Goal: Navigation & Orientation: Find specific page/section

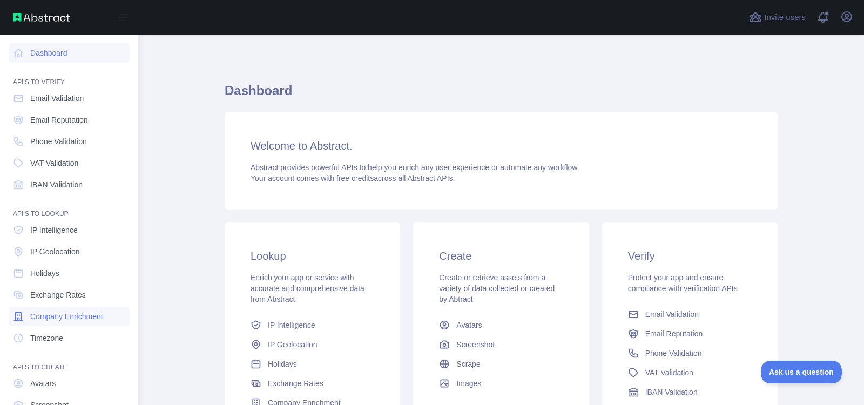
click at [43, 318] on span "Company Enrichment" at bounding box center [66, 316] width 73 height 11
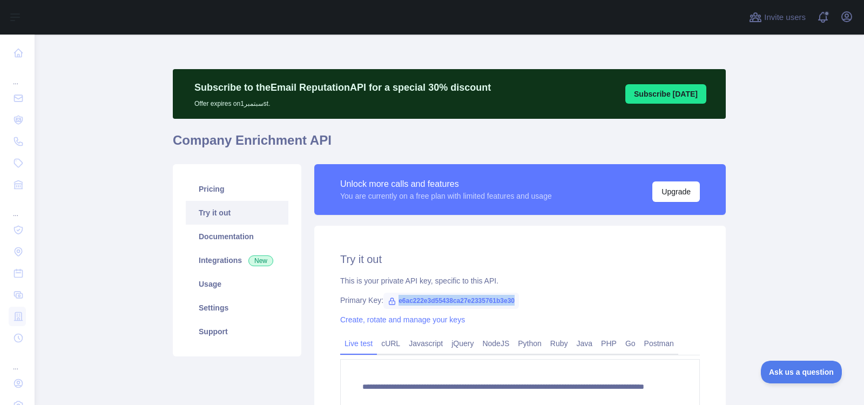
drag, startPoint x: 394, startPoint y: 299, endPoint x: 508, endPoint y: 299, distance: 114.5
click at [508, 299] on span "e6ac222e3d55438ca27e2335761b3e30" at bounding box center [452, 301] width 136 height 16
copy span "e6ac222e3d55438ca27e2335761b3e30"
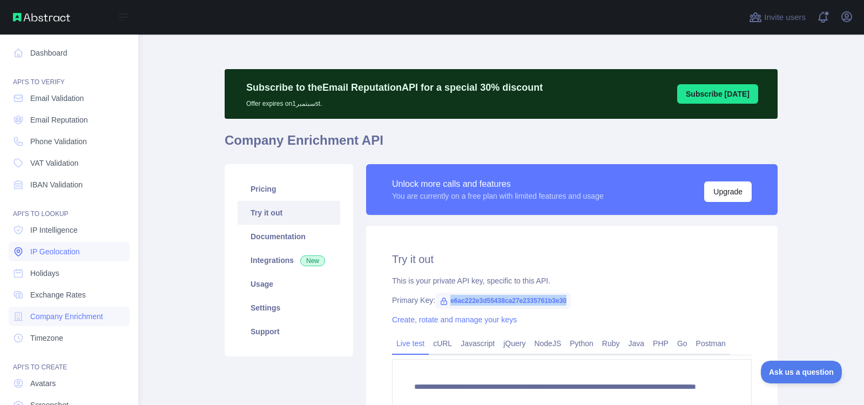
click at [46, 256] on span "IP Geolocation" at bounding box center [55, 251] width 50 height 11
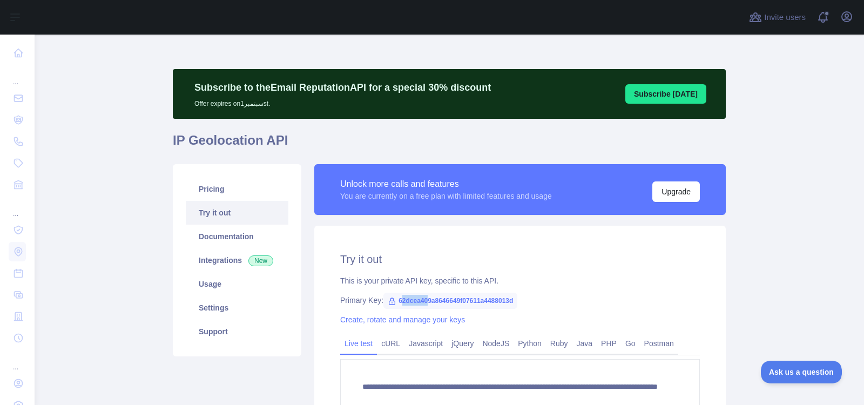
drag, startPoint x: 395, startPoint y: 298, endPoint x: 424, endPoint y: 301, distance: 28.8
click at [424, 301] on span "62dcea409a8646649f07611a4488013d" at bounding box center [451, 301] width 134 height 16
click at [415, 301] on span "62dcea409a8646649f07611a4488013d" at bounding box center [451, 301] width 134 height 16
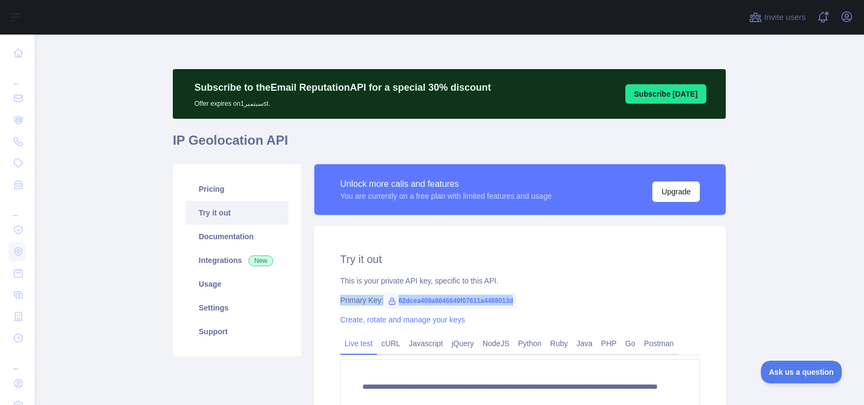
click at [415, 301] on span "62dcea409a8646649f07611a4488013d" at bounding box center [451, 301] width 134 height 16
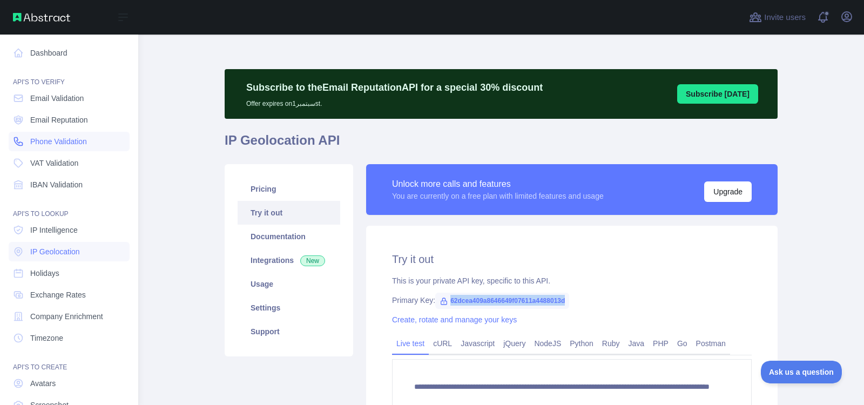
click at [66, 140] on span "Phone Validation" at bounding box center [58, 141] width 57 height 11
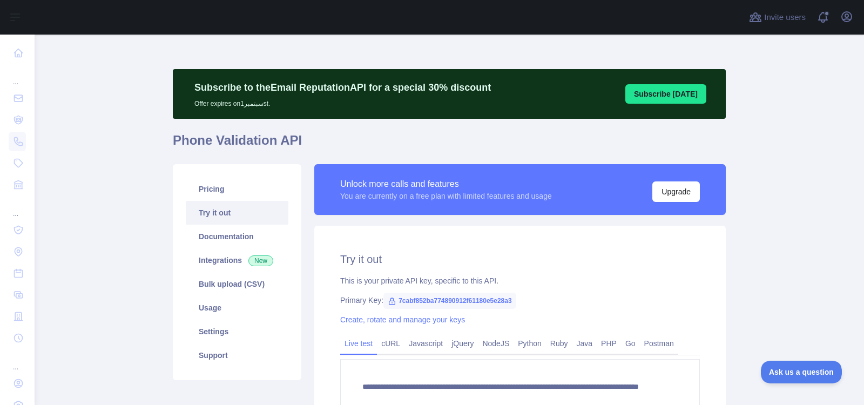
click at [412, 299] on span "7cabf852ba774890912f61180e5e28a3" at bounding box center [450, 301] width 133 height 16
